Goal: Check status: Check status

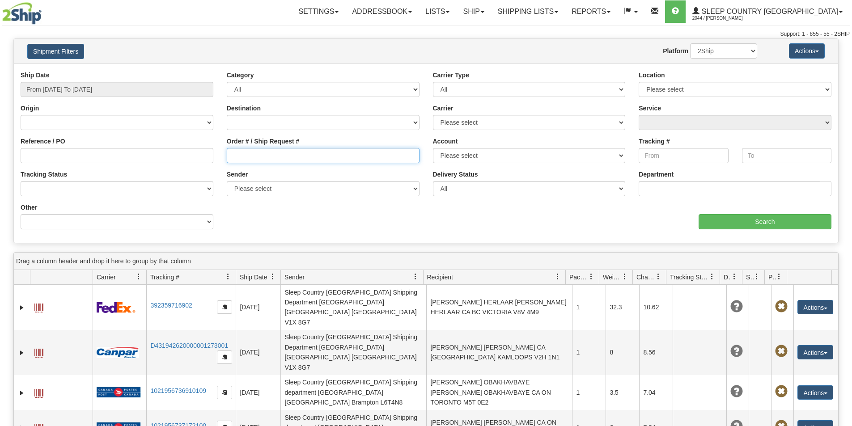
click at [234, 155] on input "Order # / Ship Request #" at bounding box center [323, 155] width 193 height 15
paste input "9007H818632"
click at [233, 154] on input "9007H818632" at bounding box center [323, 155] width 193 height 15
type input "9007H818632"
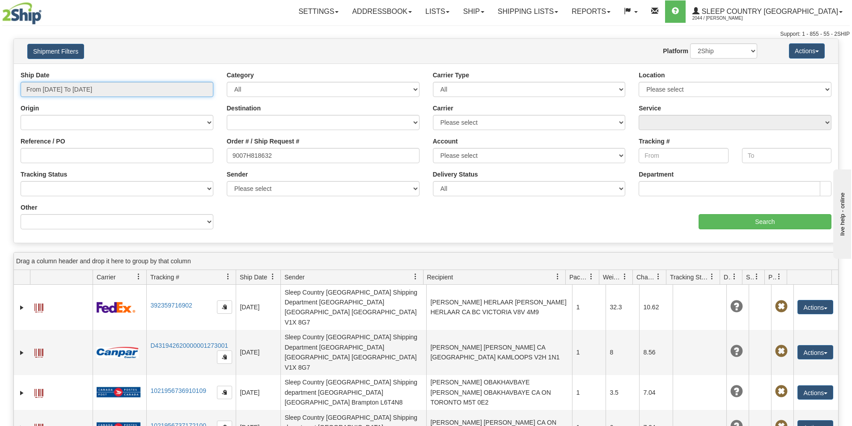
click at [94, 88] on input "From [DATE] To [DATE]" at bounding box center [117, 89] width 193 height 15
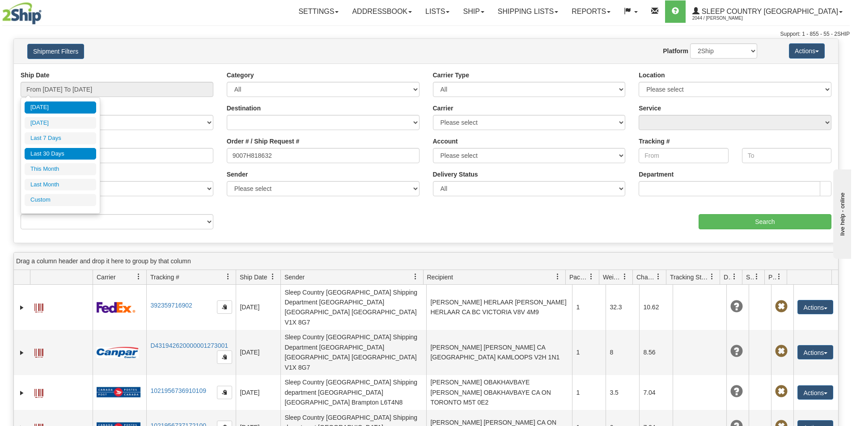
click at [80, 154] on li "Last 30 Days" at bounding box center [61, 154] width 72 height 12
type input "From [DATE] To [DATE]"
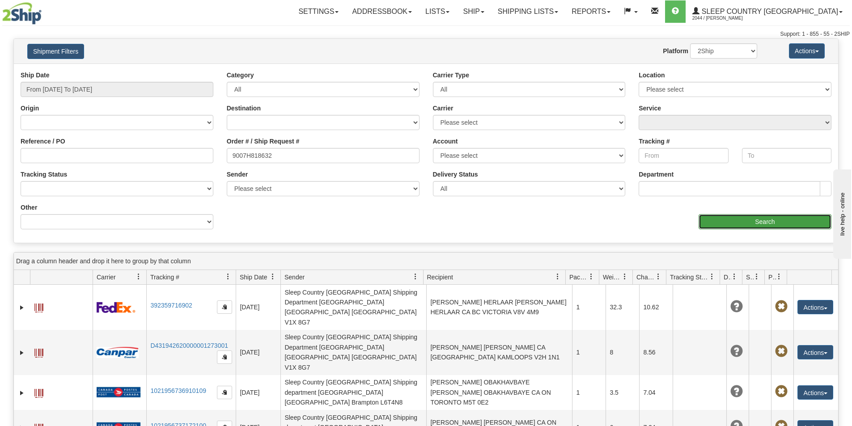
click at [770, 221] on input "Search" at bounding box center [764, 221] width 133 height 15
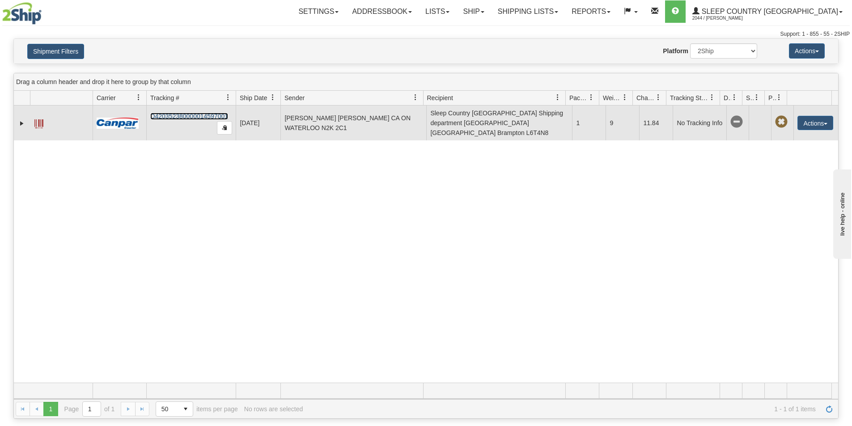
click at [182, 113] on link "D420352380000014597001" at bounding box center [189, 116] width 78 height 7
click at [23, 120] on link "Expand" at bounding box center [21, 123] width 9 height 9
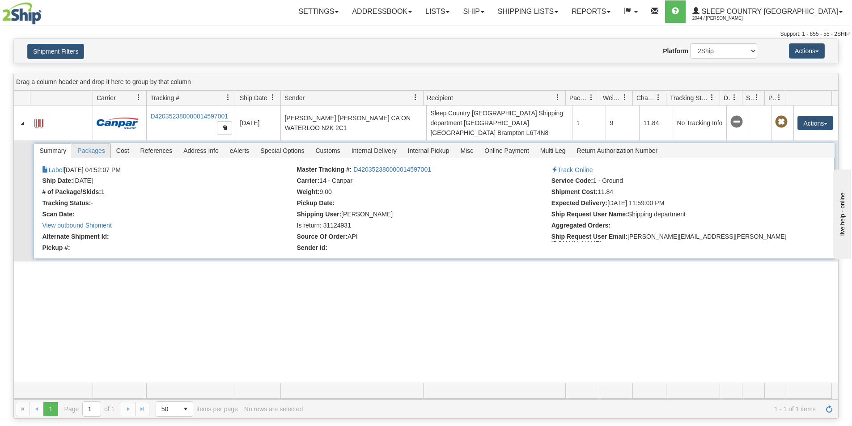
click at [93, 144] on span "Packages" at bounding box center [91, 151] width 38 height 14
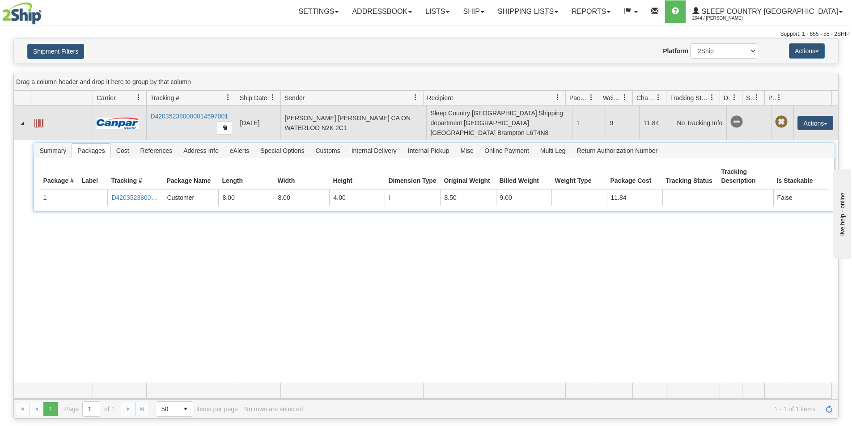
click at [44, 118] on td at bounding box center [61, 123] width 63 height 35
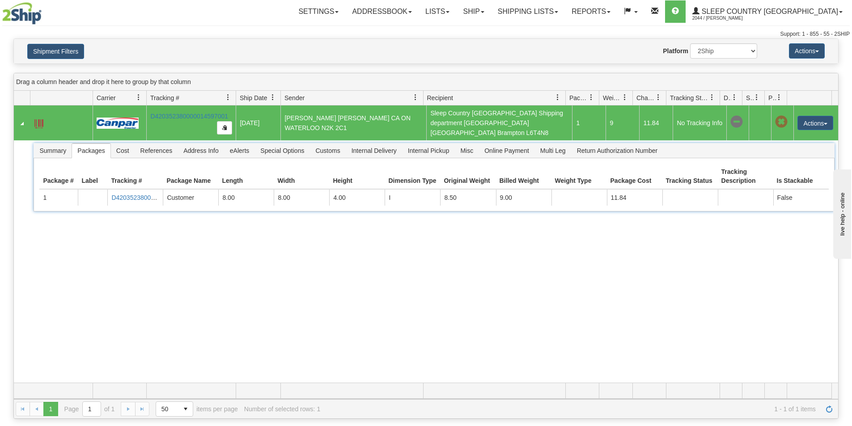
click at [37, 121] on span at bounding box center [38, 123] width 9 height 9
click at [36, 119] on span at bounding box center [38, 123] width 9 height 9
click at [813, 118] on button "Actions" at bounding box center [815, 123] width 36 height 14
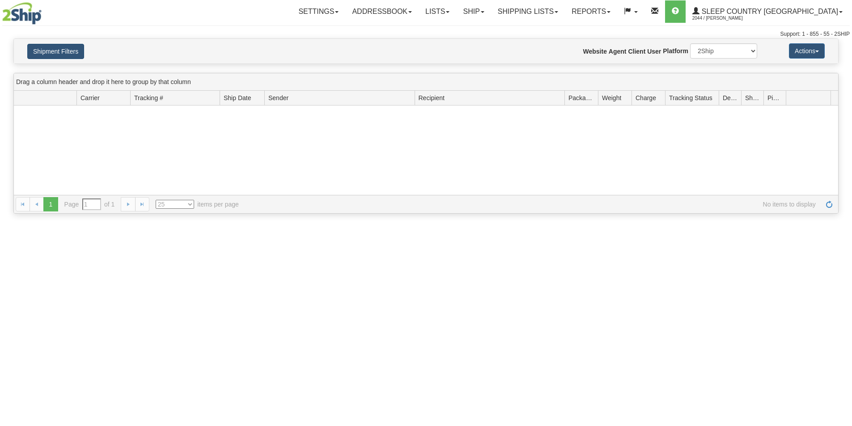
type input "From [DATE] To [DATE]"
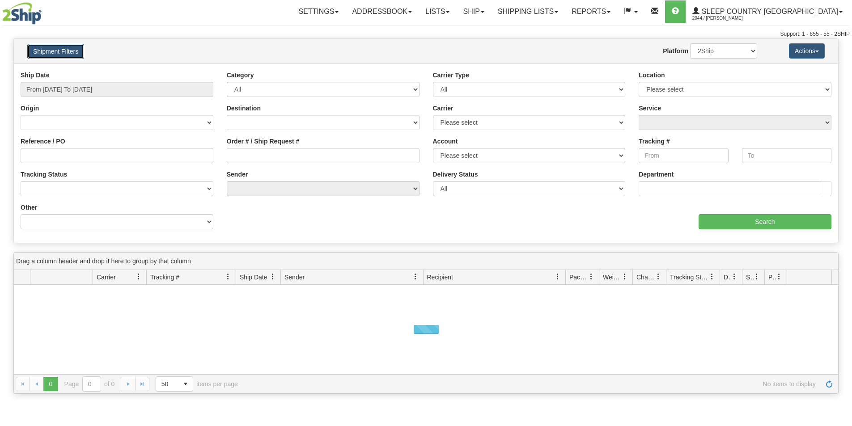
click at [61, 52] on button "Shipment Filters" at bounding box center [55, 51] width 57 height 15
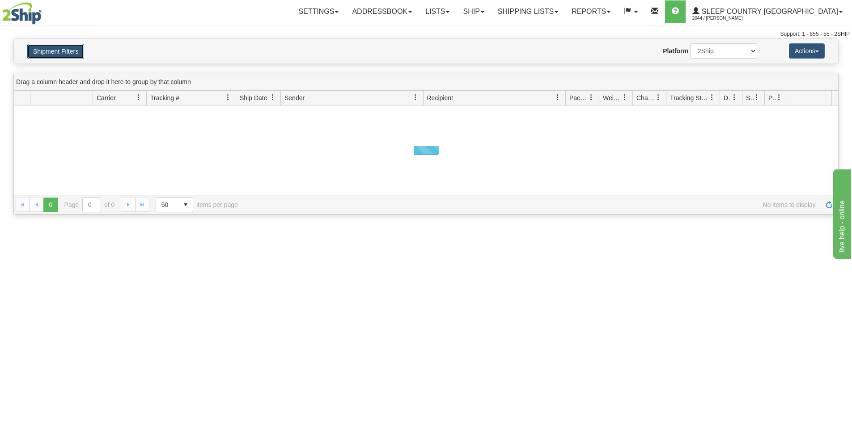
click at [55, 51] on button "Shipment Filters" at bounding box center [55, 51] width 57 height 15
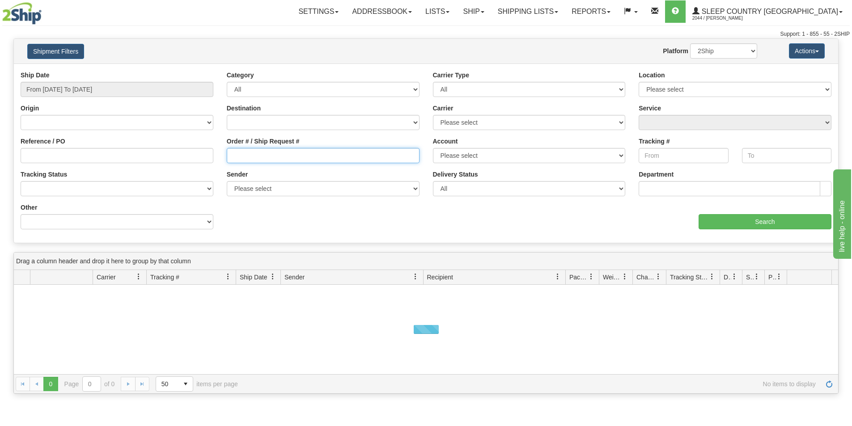
drag, startPoint x: 253, startPoint y: 154, endPoint x: 0, endPoint y: 135, distance: 254.3
click at [251, 155] on input "Order # / Ship Request #" at bounding box center [323, 155] width 193 height 15
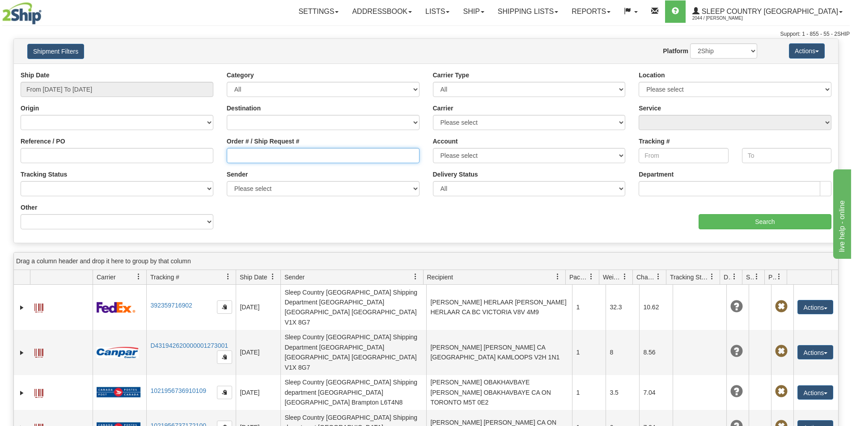
click at [273, 155] on input "Order # / Ship Request #" at bounding box center [323, 155] width 193 height 15
paste input "9007H818632"
type input "9007H818632"
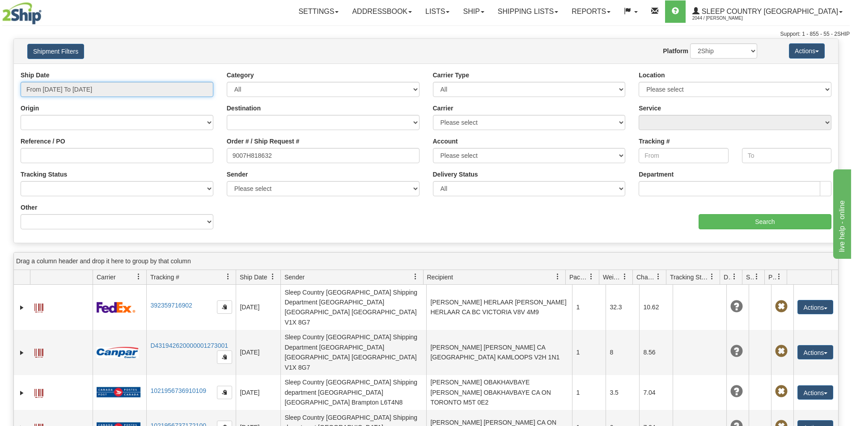
click at [110, 89] on input "From [DATE] To [DATE]" at bounding box center [117, 89] width 193 height 15
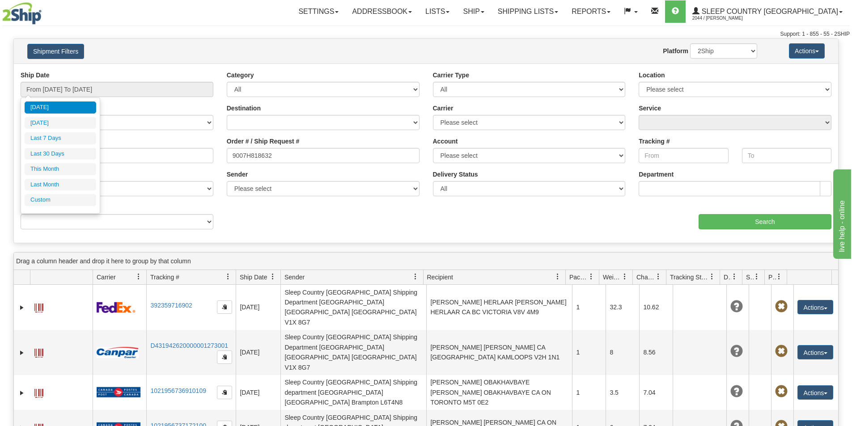
click at [70, 154] on li "Last 30 Days" at bounding box center [61, 154] width 72 height 12
type input "From [DATE] To [DATE]"
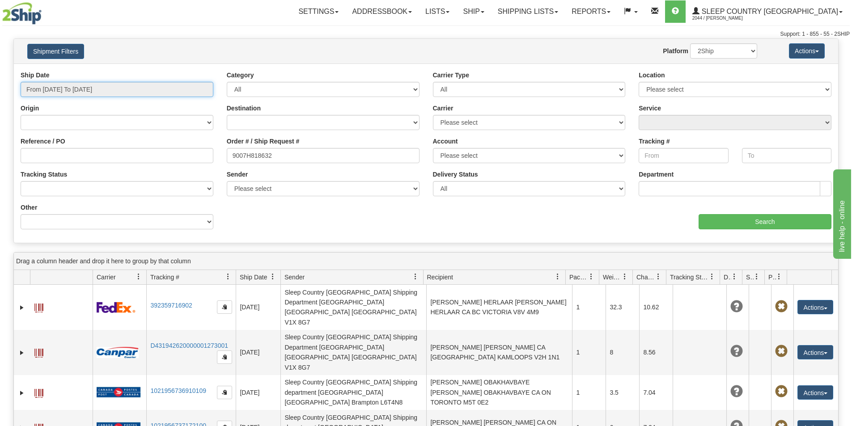
click at [72, 88] on input "From [DATE] To [DATE]" at bounding box center [117, 89] width 193 height 15
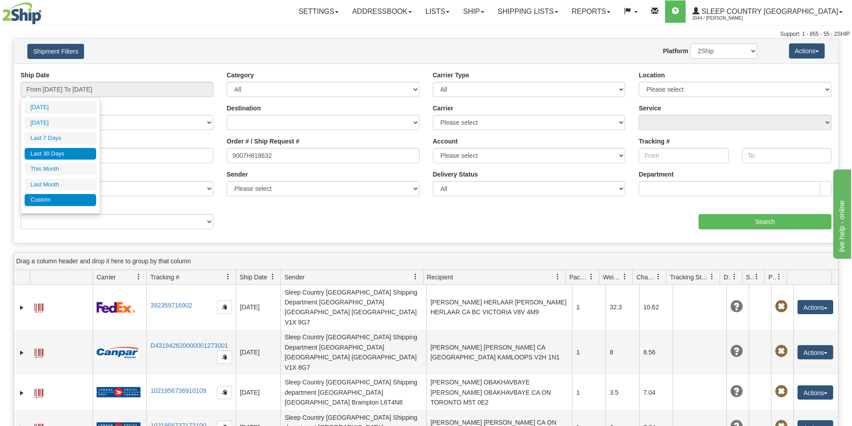
click at [66, 203] on li "Custom" at bounding box center [61, 200] width 72 height 12
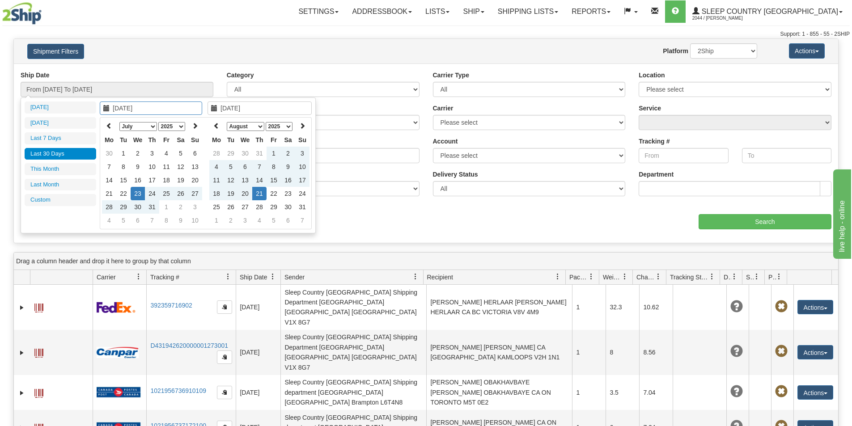
type input "[DATE]"
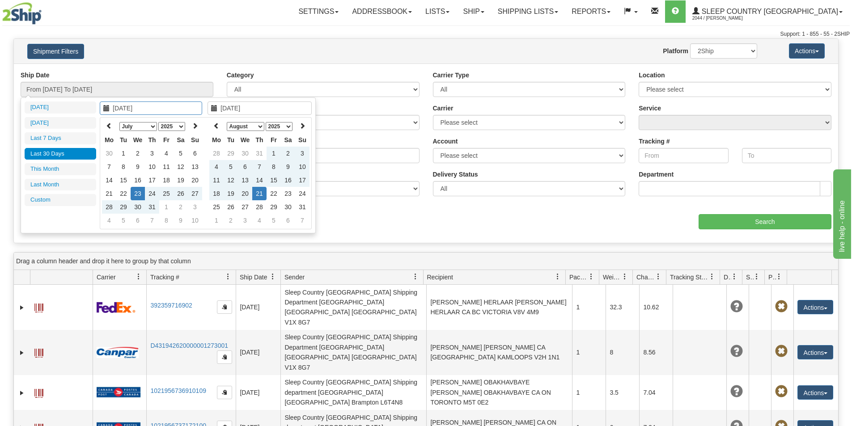
type input "[DATE]"
click at [148, 126] on select "January February March April May June July August September October November De…" at bounding box center [138, 126] width 38 height 9
type input "[DATE]"
click at [138, 151] on td "1" at bounding box center [138, 153] width 14 height 13
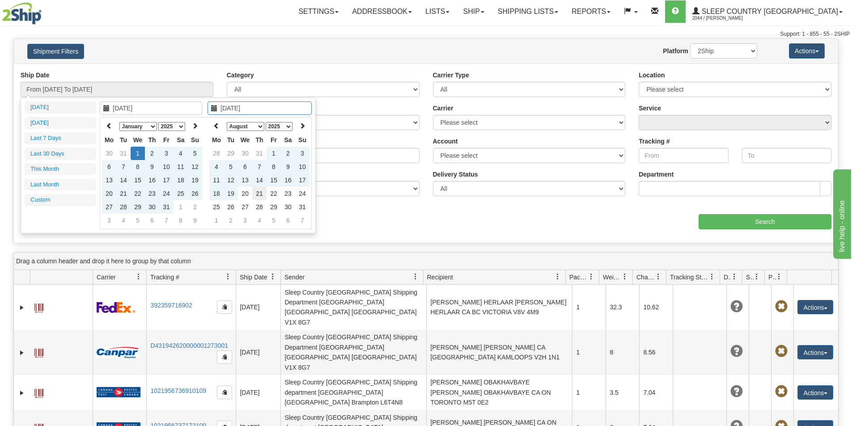
type input "[DATE]"
click at [261, 193] on td "21" at bounding box center [259, 193] width 14 height 13
type input "From [DATE] To [DATE]"
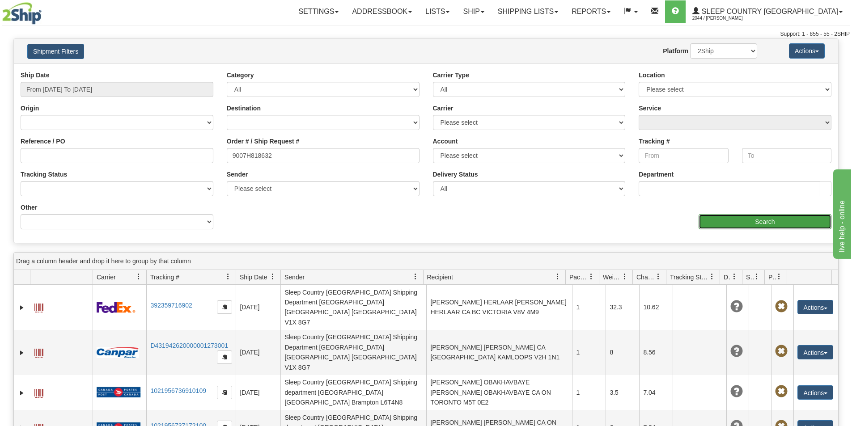
click at [734, 219] on input "Search" at bounding box center [764, 221] width 133 height 15
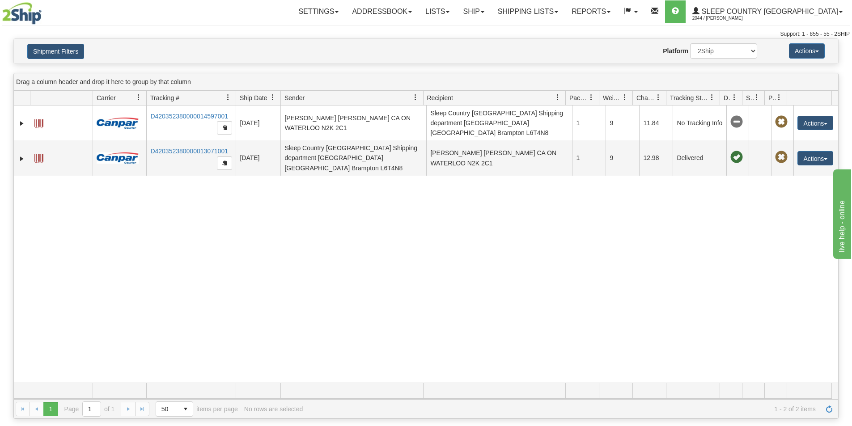
click at [630, 270] on div "31494745 2044 D420352380000014597001 [DATE] [DATE] 04:52:07 PM [PERSON_NAME] [P…" at bounding box center [426, 244] width 824 height 277
